Goal: Navigation & Orientation: Go to known website

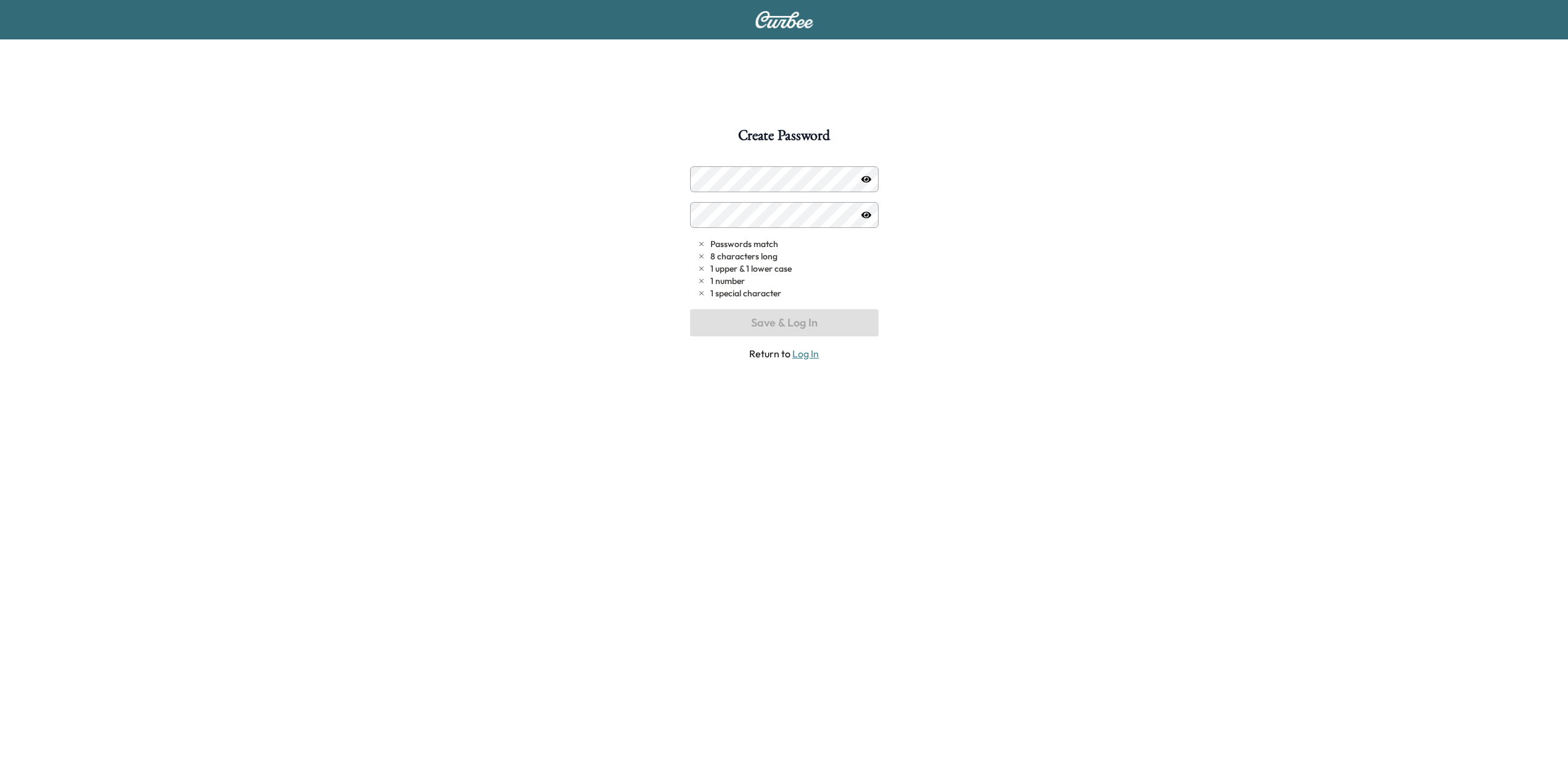
click at [811, 355] on link "Log In" at bounding box center [805, 353] width 27 height 12
type input "**********"
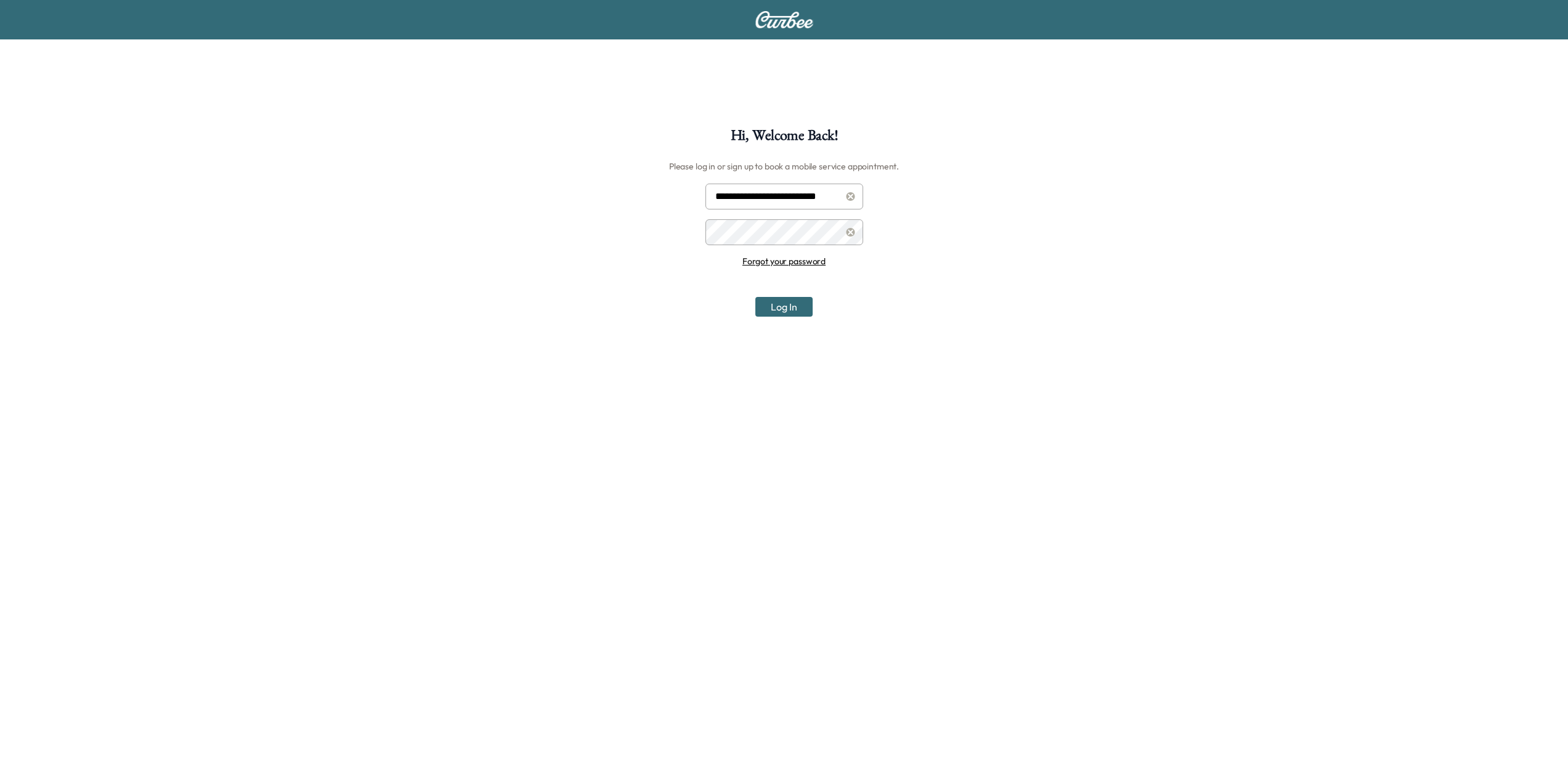
click at [773, 305] on button "Log In" at bounding box center [784, 307] width 58 height 20
